Goal: Task Accomplishment & Management: Manage account settings

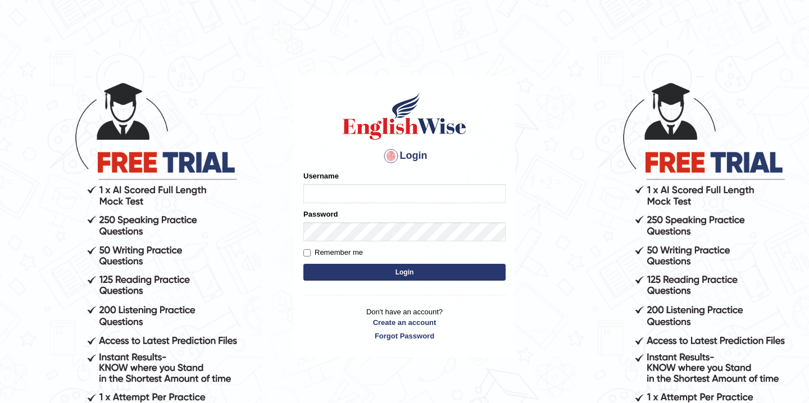
type input "mehrzad"
click at [392, 273] on button "Login" at bounding box center [404, 272] width 202 height 17
type input "mehrzad"
click at [407, 275] on button "Login" at bounding box center [404, 272] width 202 height 17
type input "mehrzad"
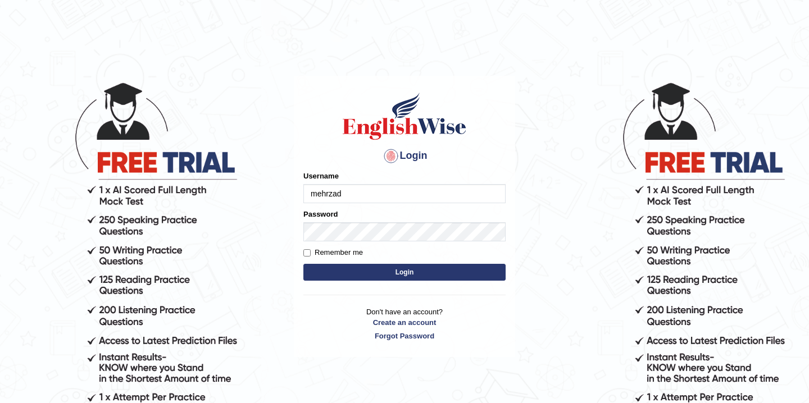
click at [407, 274] on button "Login" at bounding box center [404, 272] width 202 height 17
